Goal: Go to known website: Access a specific website the user already knows

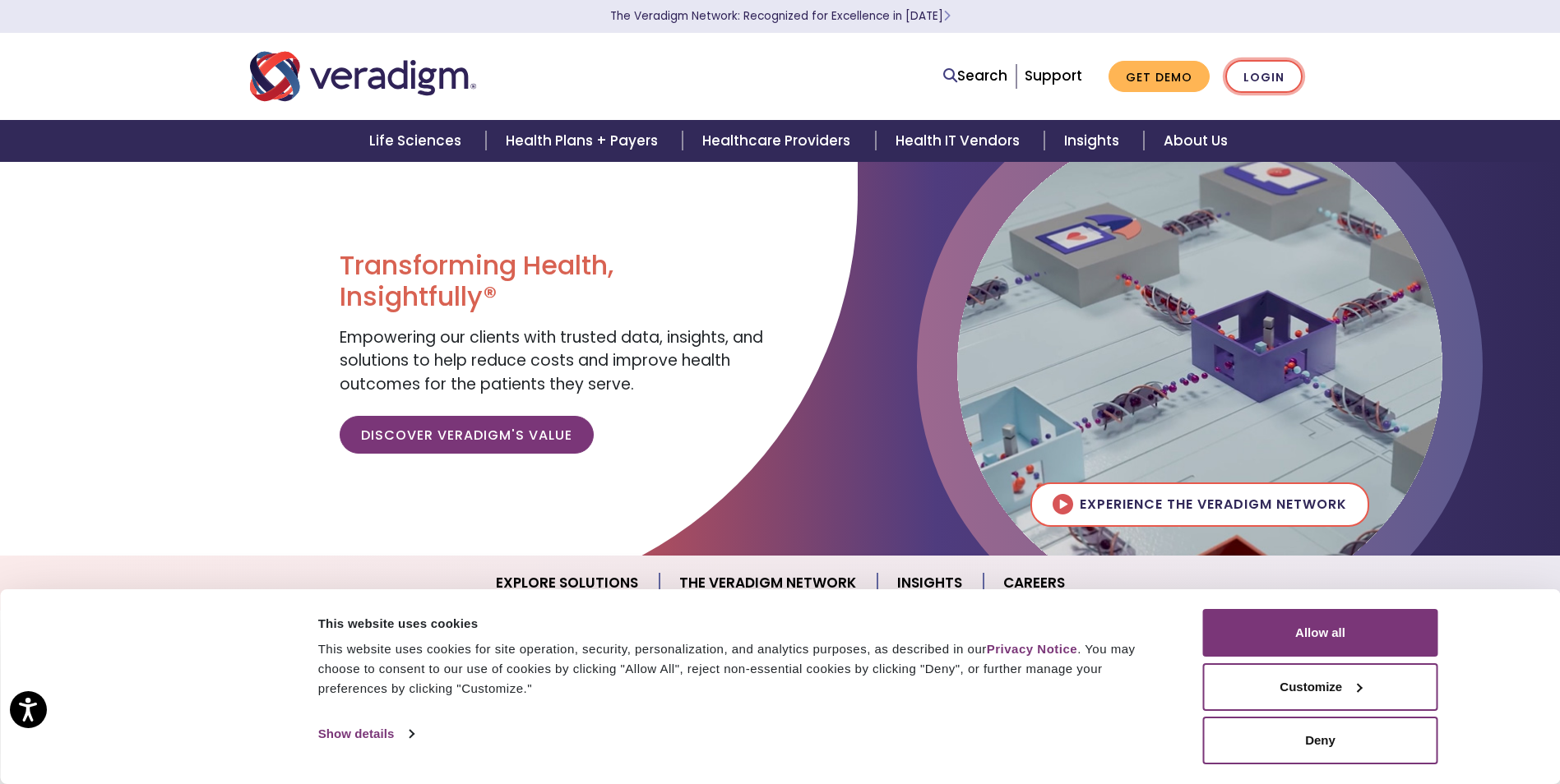
click at [1268, 74] on link "Login" at bounding box center [1264, 77] width 77 height 34
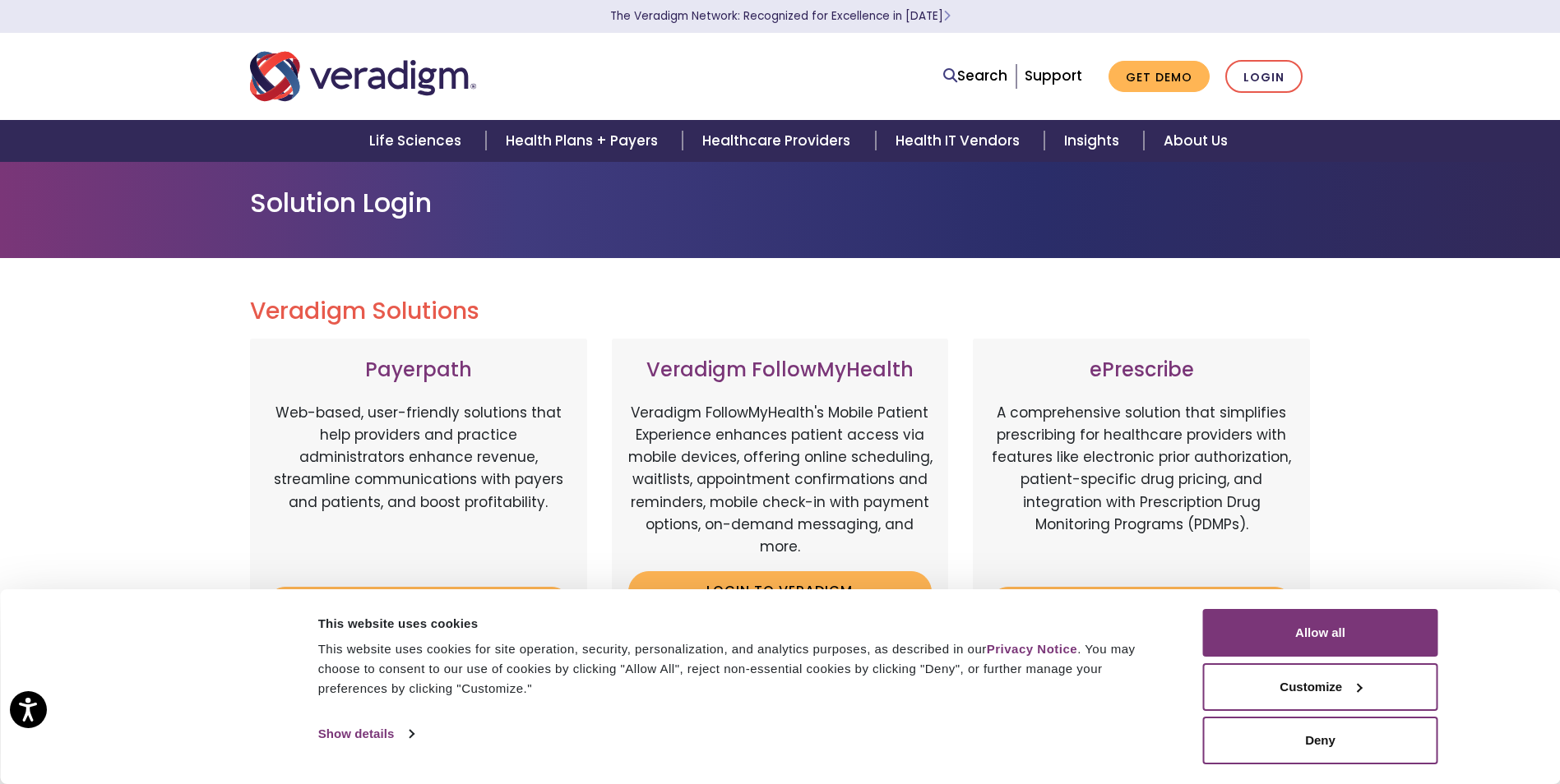
click at [1129, 686] on div "This website uses cookies for site operation, security, personalization, and an…" at bounding box center [742, 669] width 848 height 59
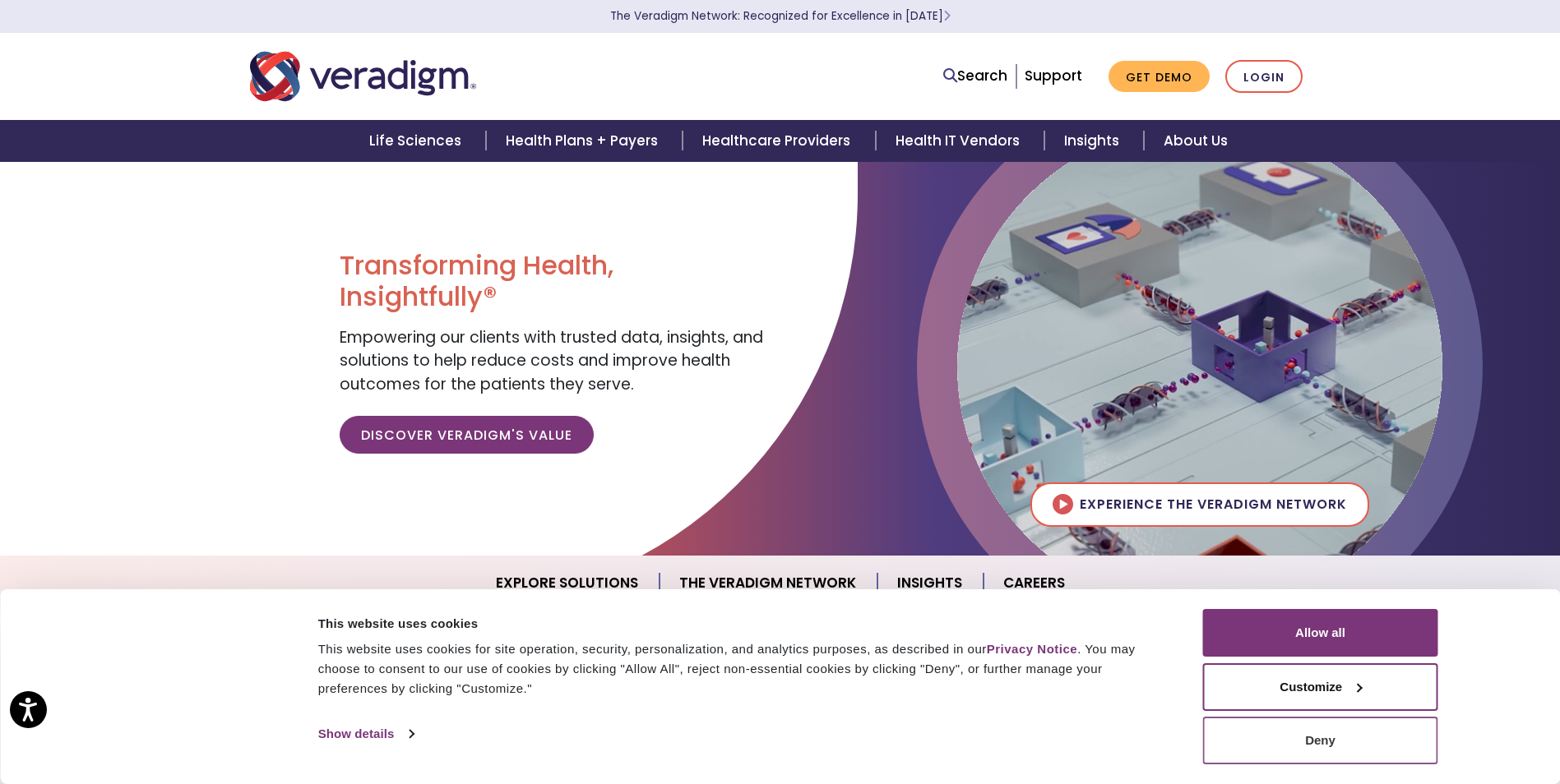
click at [1233, 737] on button "Deny" at bounding box center [1321, 741] width 235 height 48
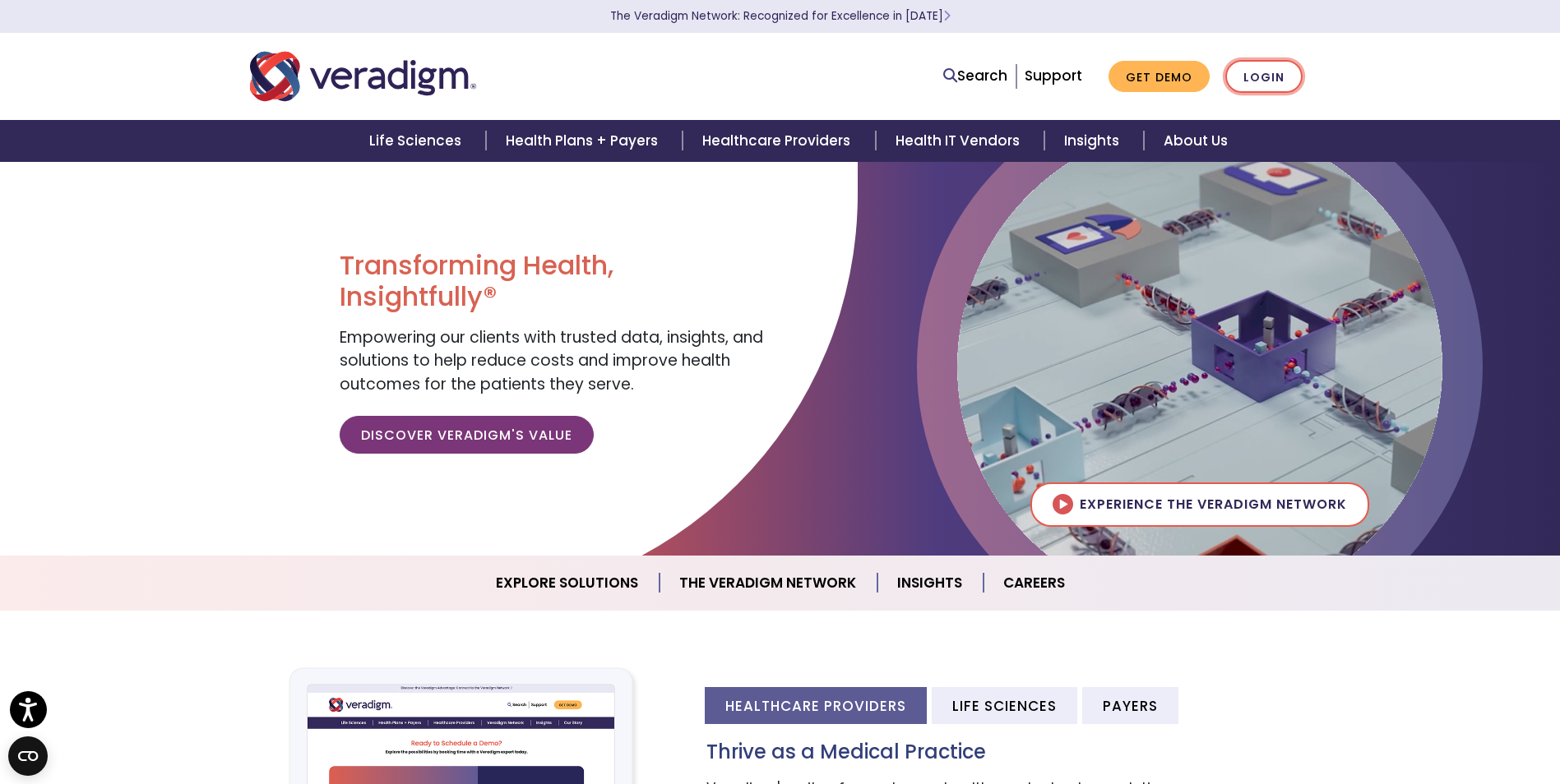
click at [1274, 74] on link "Login" at bounding box center [1264, 77] width 77 height 34
